Goal: Book appointment/travel/reservation

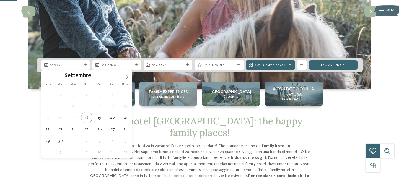
click at [127, 77] on icon at bounding box center [127, 77] width 4 height 4
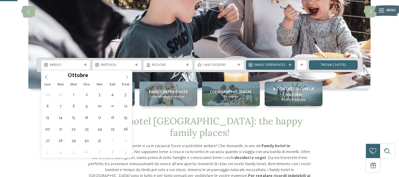
click at [127, 77] on icon at bounding box center [127, 77] width 4 height 4
type div "[DATE]"
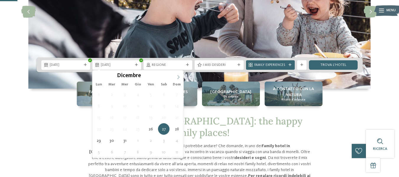
type input "****"
click at [177, 75] on icon at bounding box center [178, 77] width 4 height 4
type div "[DATE]"
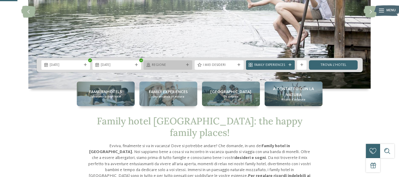
click at [176, 64] on span "Regione" at bounding box center [168, 65] width 32 height 5
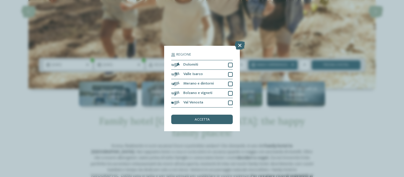
click at [181, 53] on span "Regione" at bounding box center [183, 55] width 15 height 4
click at [239, 49] on icon at bounding box center [240, 45] width 10 height 8
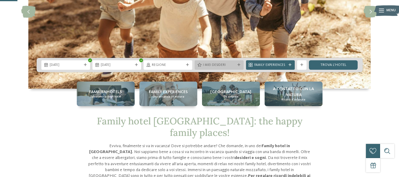
click at [219, 63] on span "I miei desideri" at bounding box center [219, 65] width 32 height 5
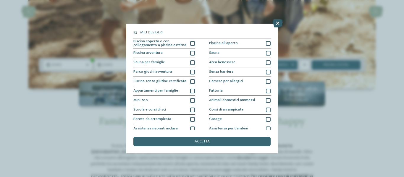
click at [275, 26] on icon at bounding box center [278, 23] width 10 height 8
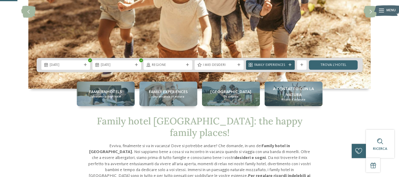
click at [270, 61] on div "Family Experiences" at bounding box center [270, 64] width 49 height 9
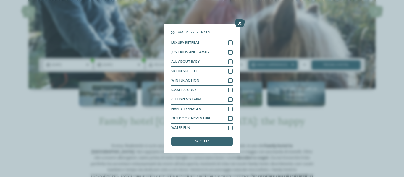
click at [240, 23] on icon at bounding box center [240, 23] width 10 height 8
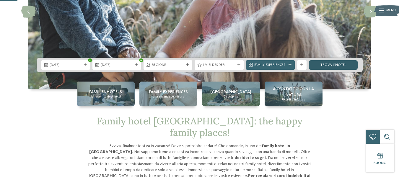
click at [321, 64] on link "trova l’hotel" at bounding box center [333, 64] width 49 height 9
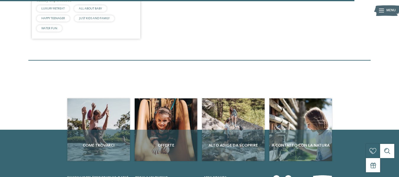
scroll to position [974, 0]
